Goal: Navigation & Orientation: Find specific page/section

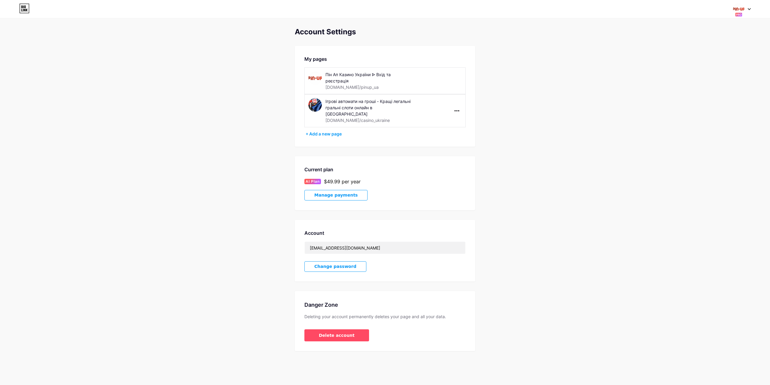
click at [740, 12] on div at bounding box center [738, 9] width 11 height 11
click at [691, 82] on link "Dashboard" at bounding box center [713, 85] width 75 height 16
